Goal: Transaction & Acquisition: Purchase product/service

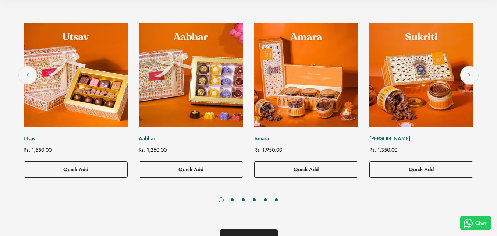
scroll to position [294, 0]
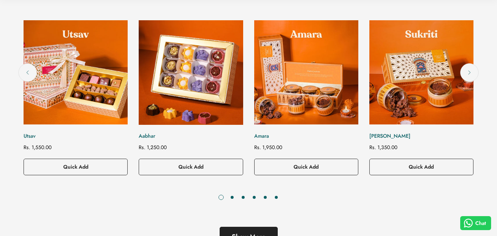
click at [189, 105] on img "Aabhar" at bounding box center [190, 72] width 115 height 115
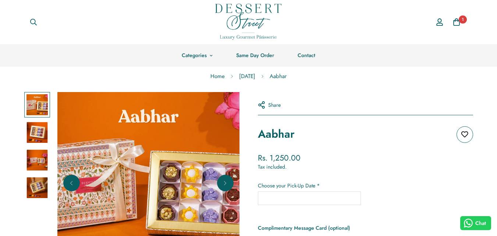
click at [36, 137] on img at bounding box center [36, 132] width 21 height 21
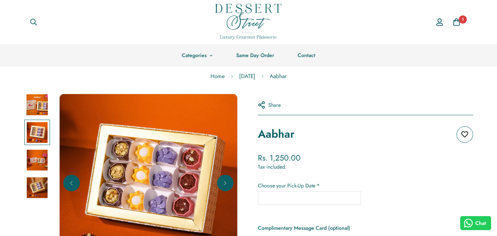
click at [37, 153] on img at bounding box center [36, 159] width 21 height 21
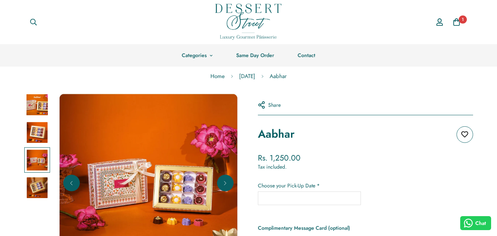
click at [39, 179] on img at bounding box center [36, 187] width 21 height 21
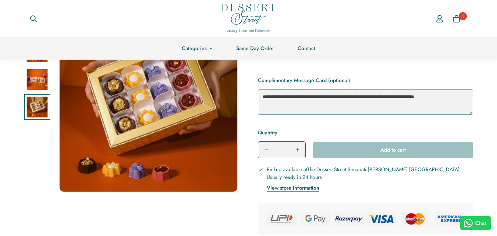
scroll to position [147, 0]
click at [228, 108] on button "Next" at bounding box center [225, 102] width 17 height 17
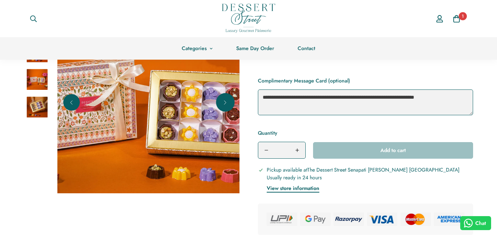
click at [228, 108] on button "Next" at bounding box center [225, 102] width 17 height 17
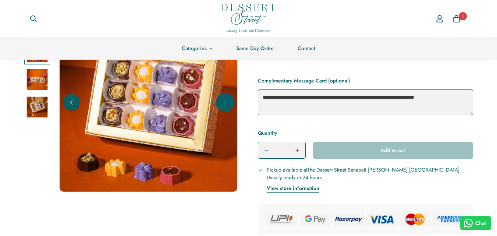
click at [228, 108] on button "Next" at bounding box center [225, 102] width 17 height 17
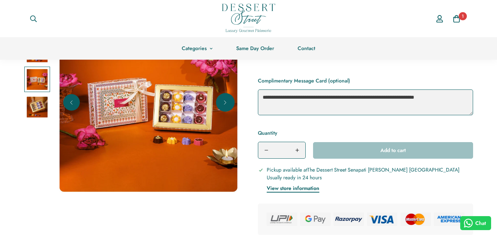
click at [228, 108] on button "Next" at bounding box center [225, 102] width 17 height 17
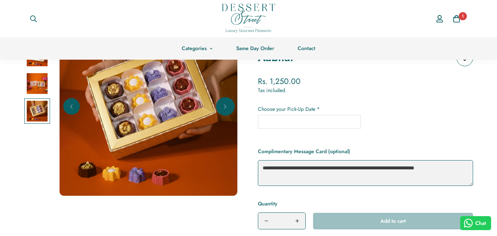
scroll to position [74, 0]
